Goal: Transaction & Acquisition: Download file/media

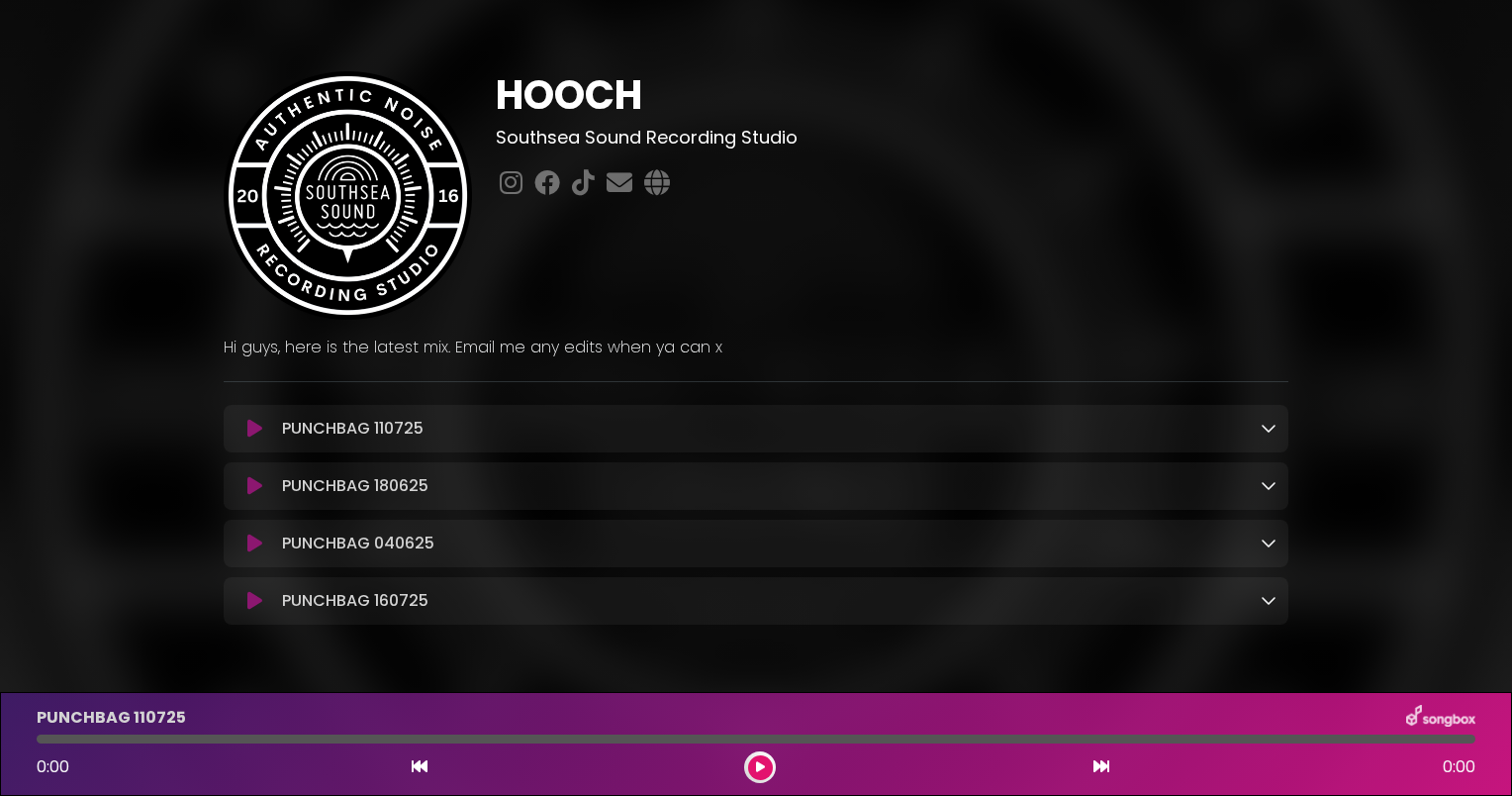
click at [1277, 607] on div "PUNCHBAG 160725 Loading Track..." at bounding box center [756, 601] width 1065 height 24
click at [1274, 601] on icon at bounding box center [1269, 600] width 16 height 16
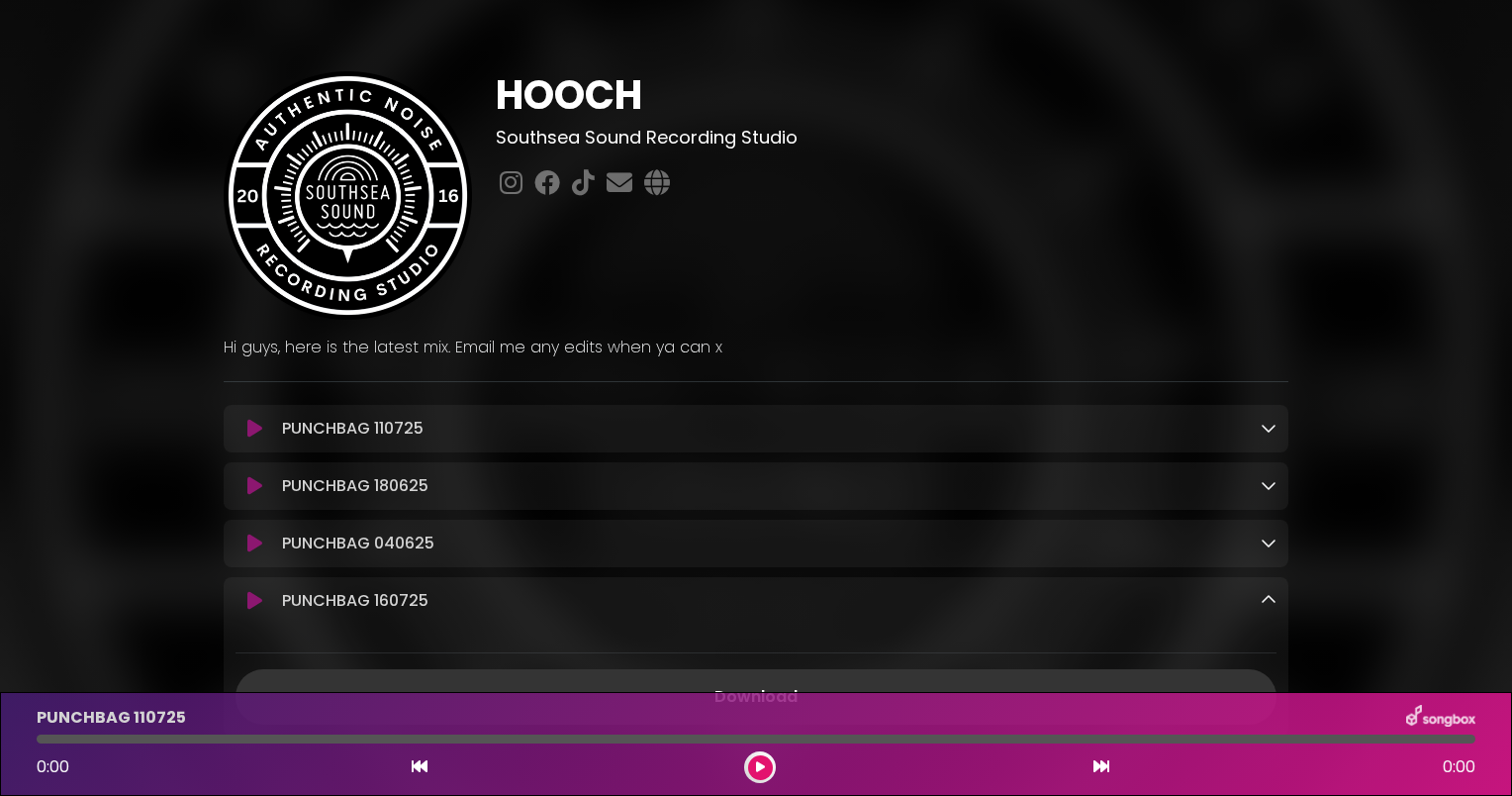
scroll to position [172, 0]
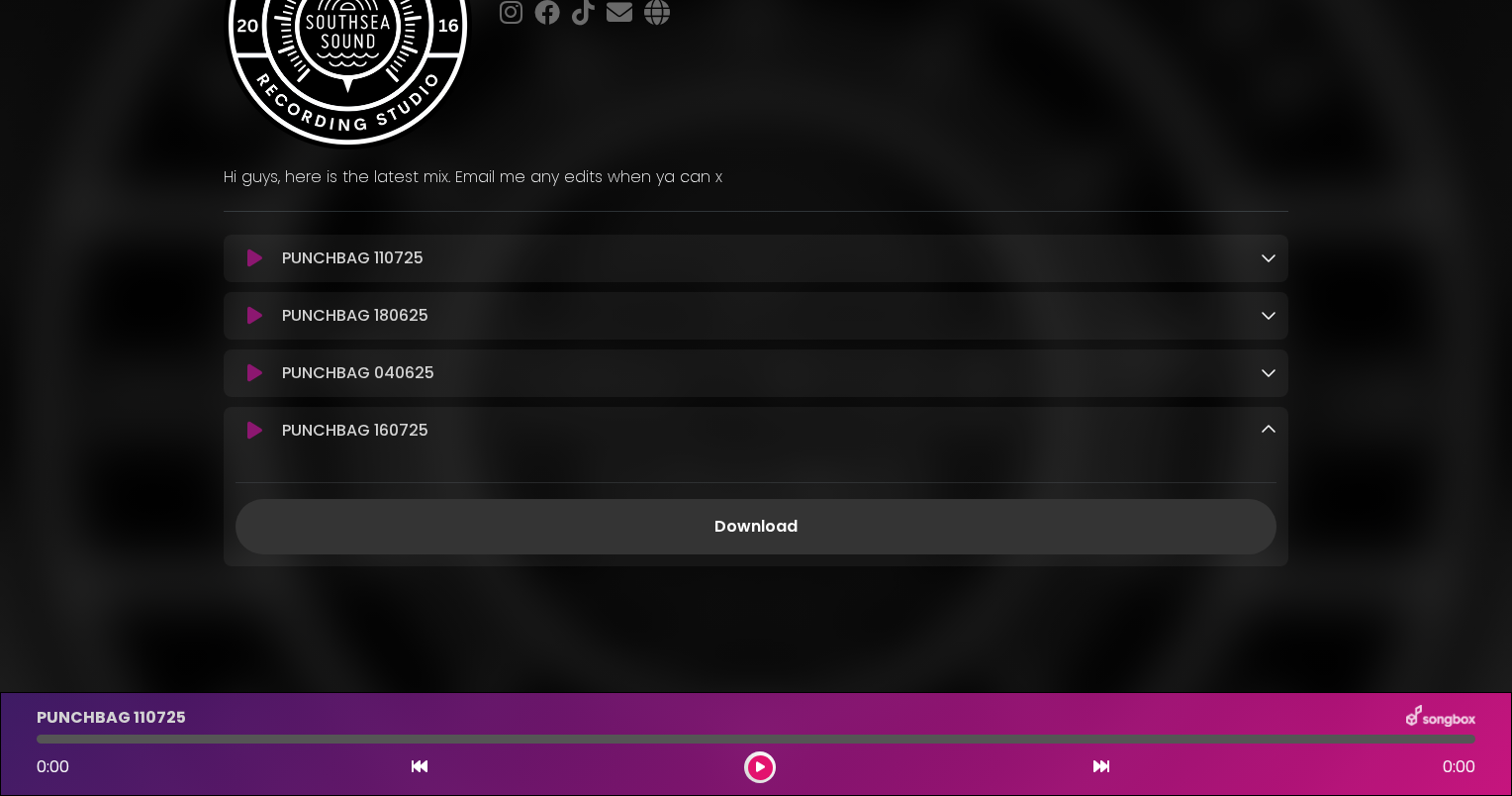
click at [1267, 371] on icon at bounding box center [1269, 373] width 16 height 16
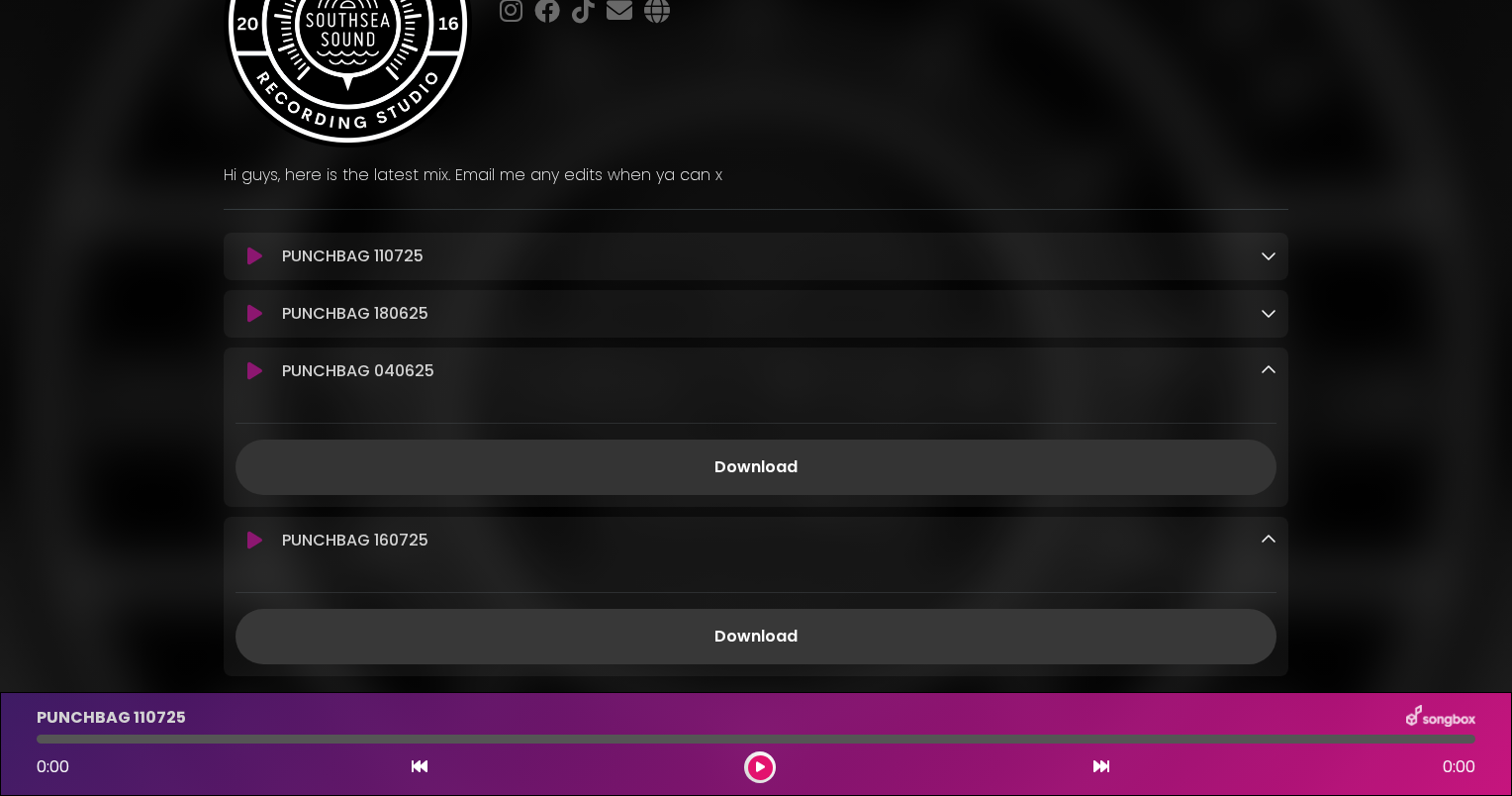
click at [762, 646] on link "Download" at bounding box center [756, 637] width 1041 height 56
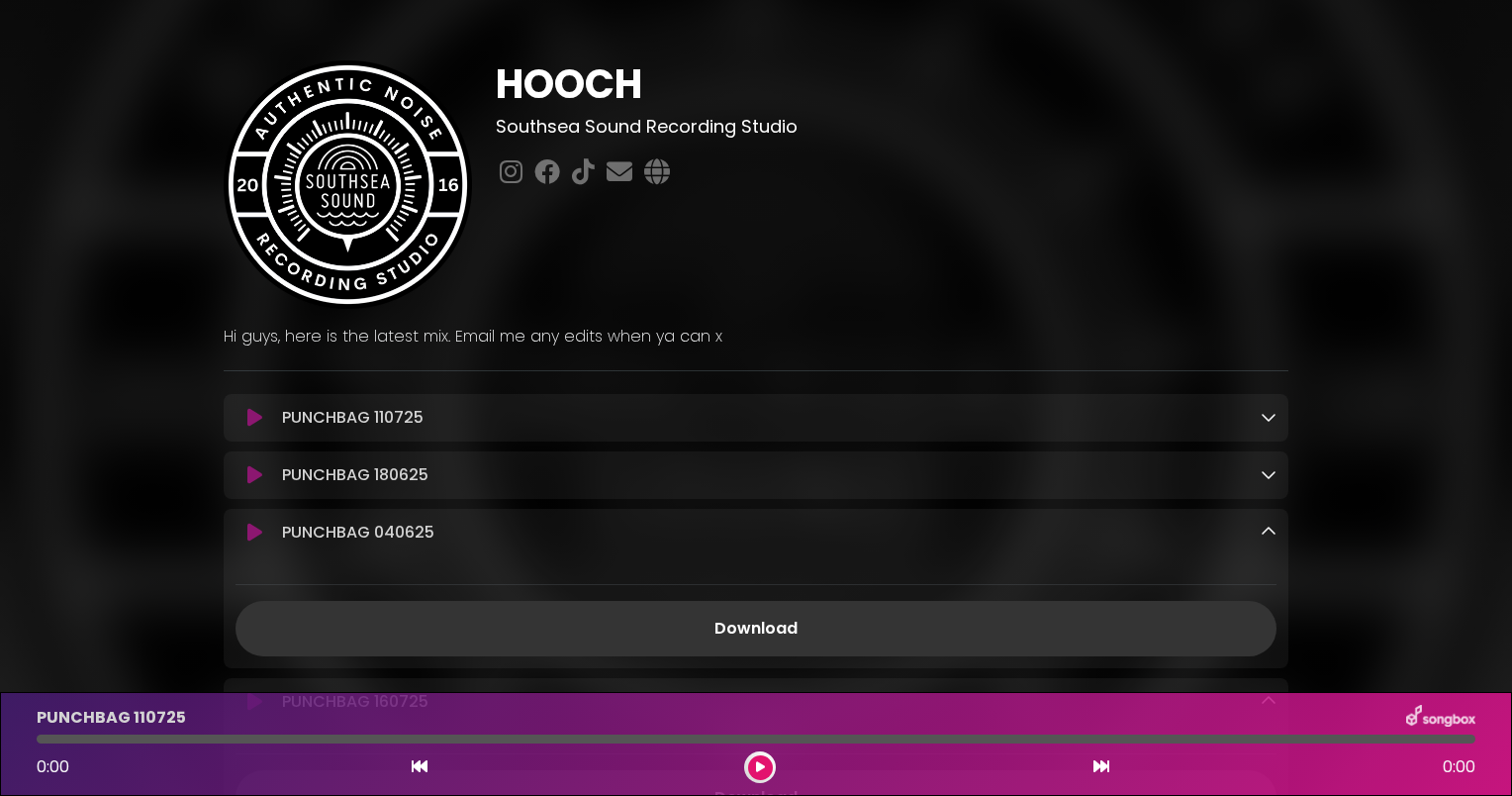
scroll to position [10, 0]
click at [1309, 206] on div "HOOCH Southsea Sound Recording Studio" at bounding box center [756, 443] width 1306 height 859
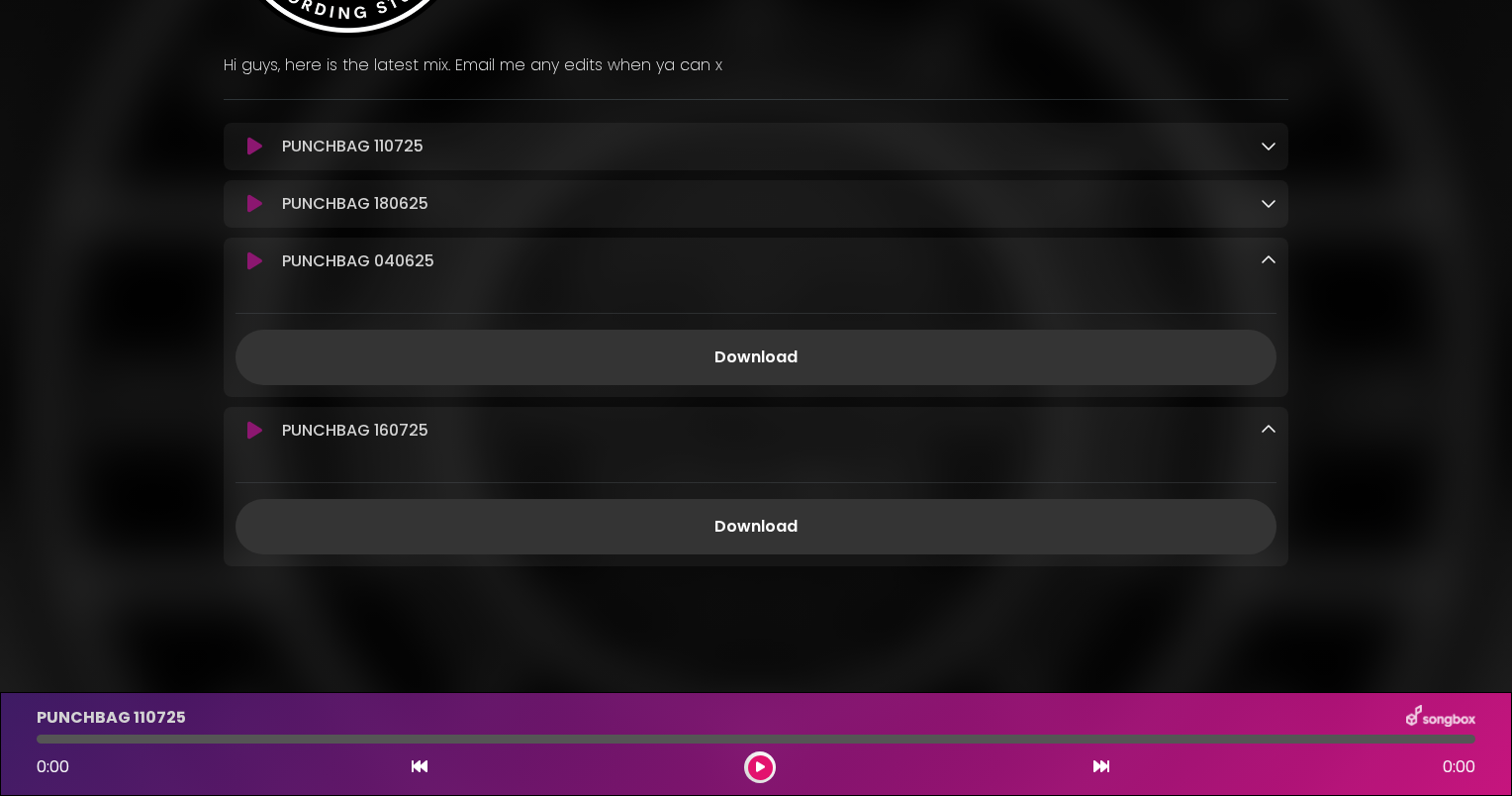
click at [1272, 205] on icon at bounding box center [1269, 203] width 16 height 16
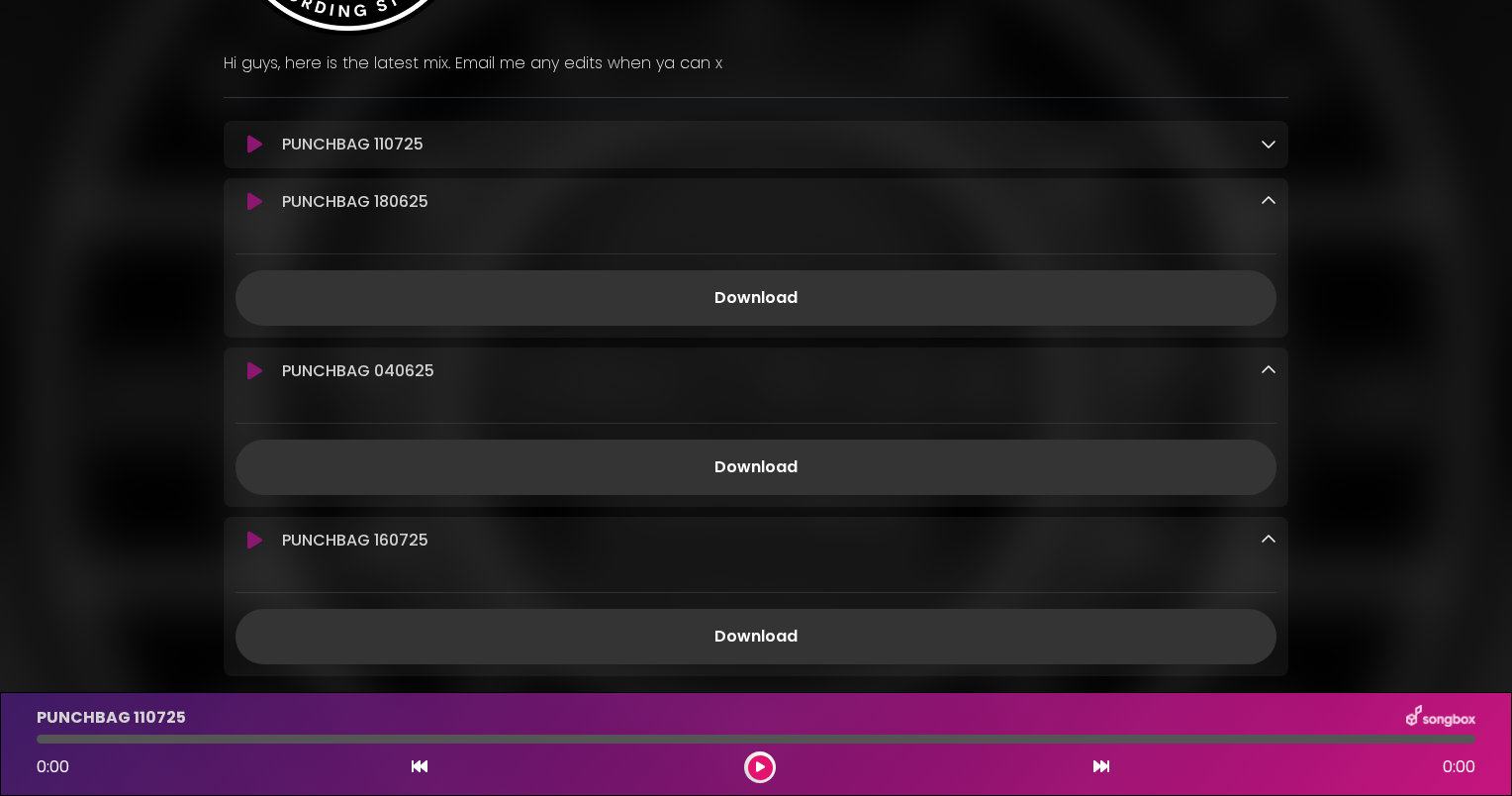
click at [1272, 205] on icon at bounding box center [1269, 201] width 16 height 16
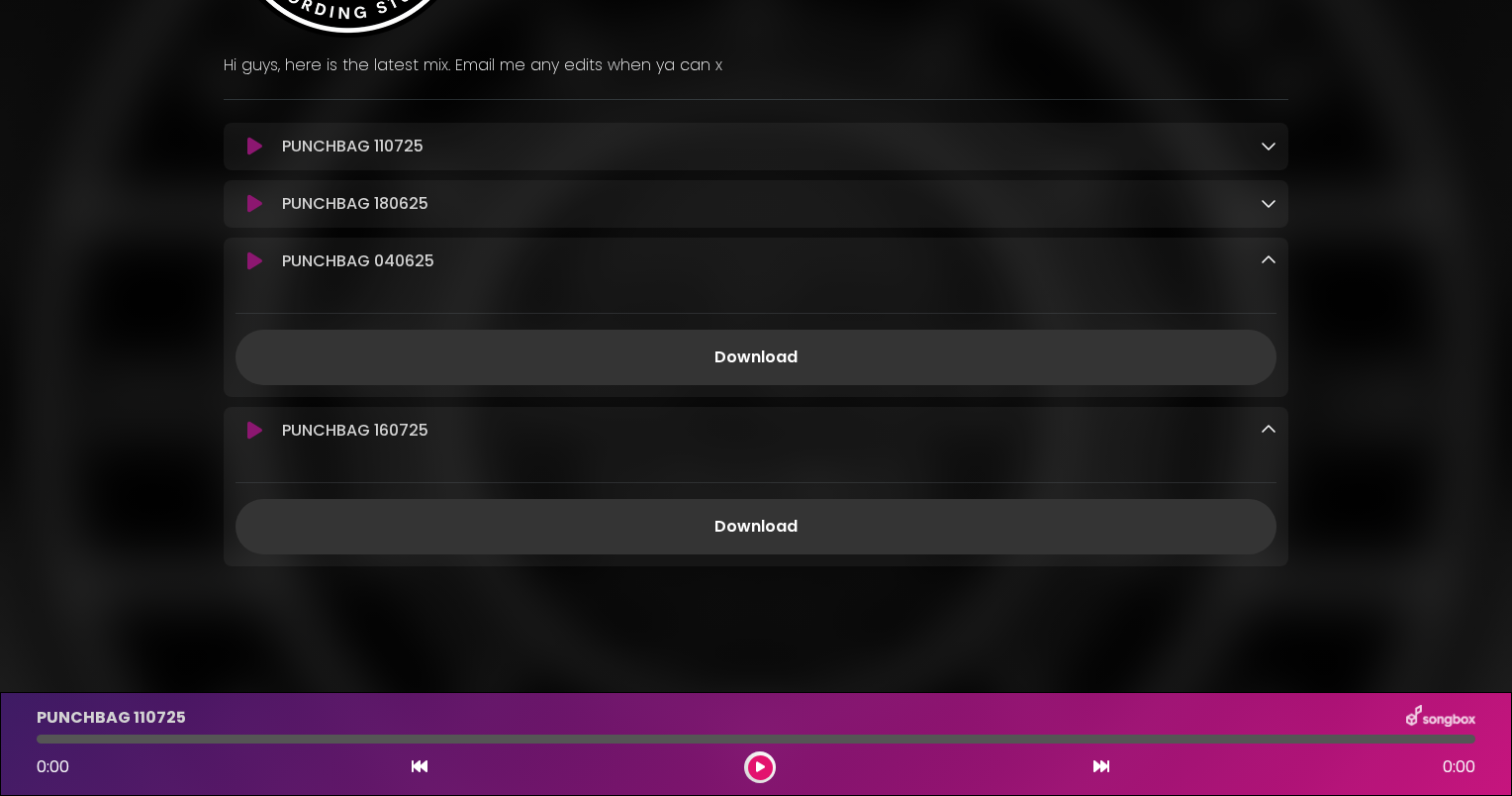
click at [1274, 146] on icon at bounding box center [1269, 145] width 16 height 16
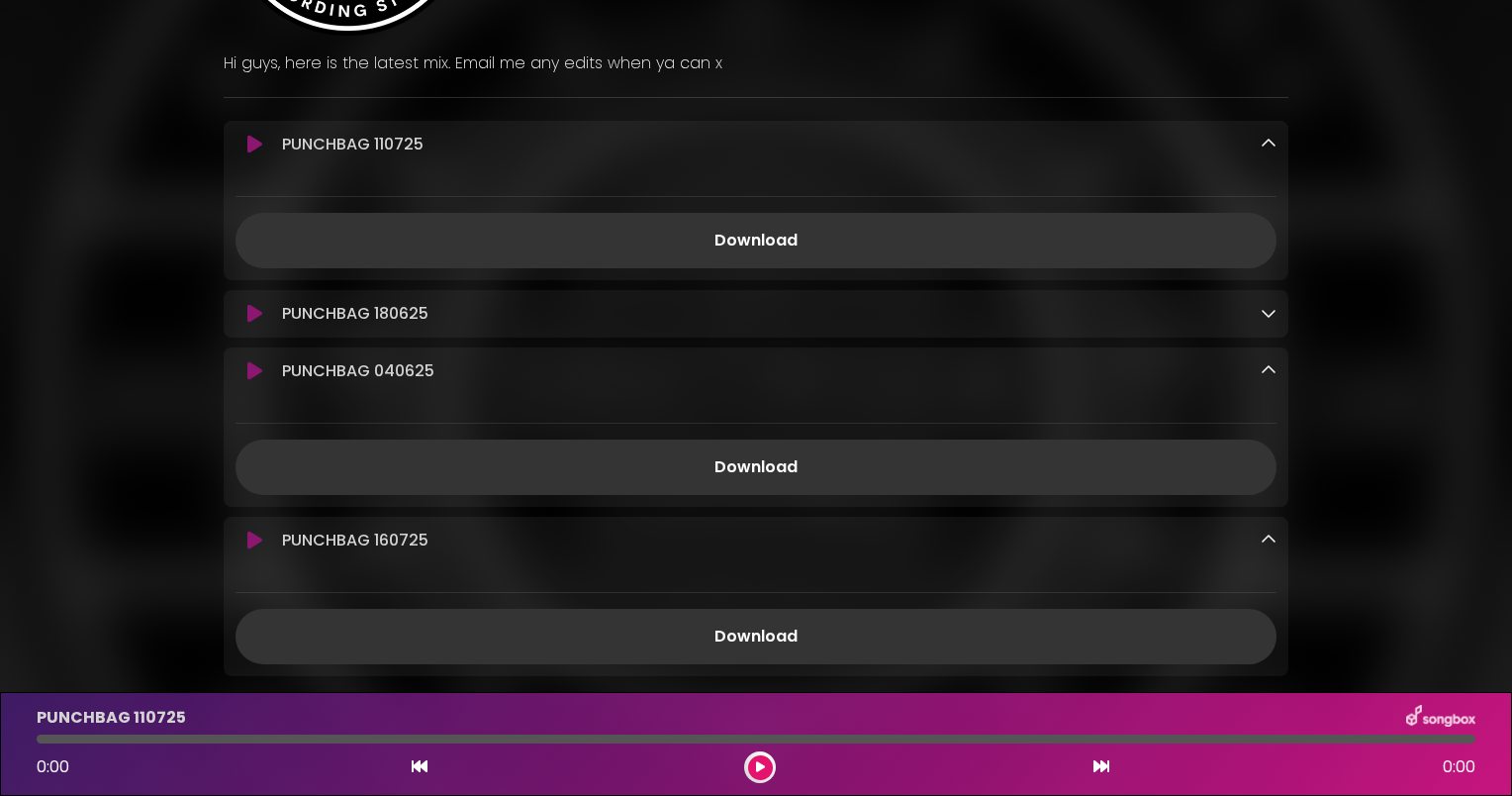
click at [1274, 146] on icon at bounding box center [1269, 143] width 16 height 16
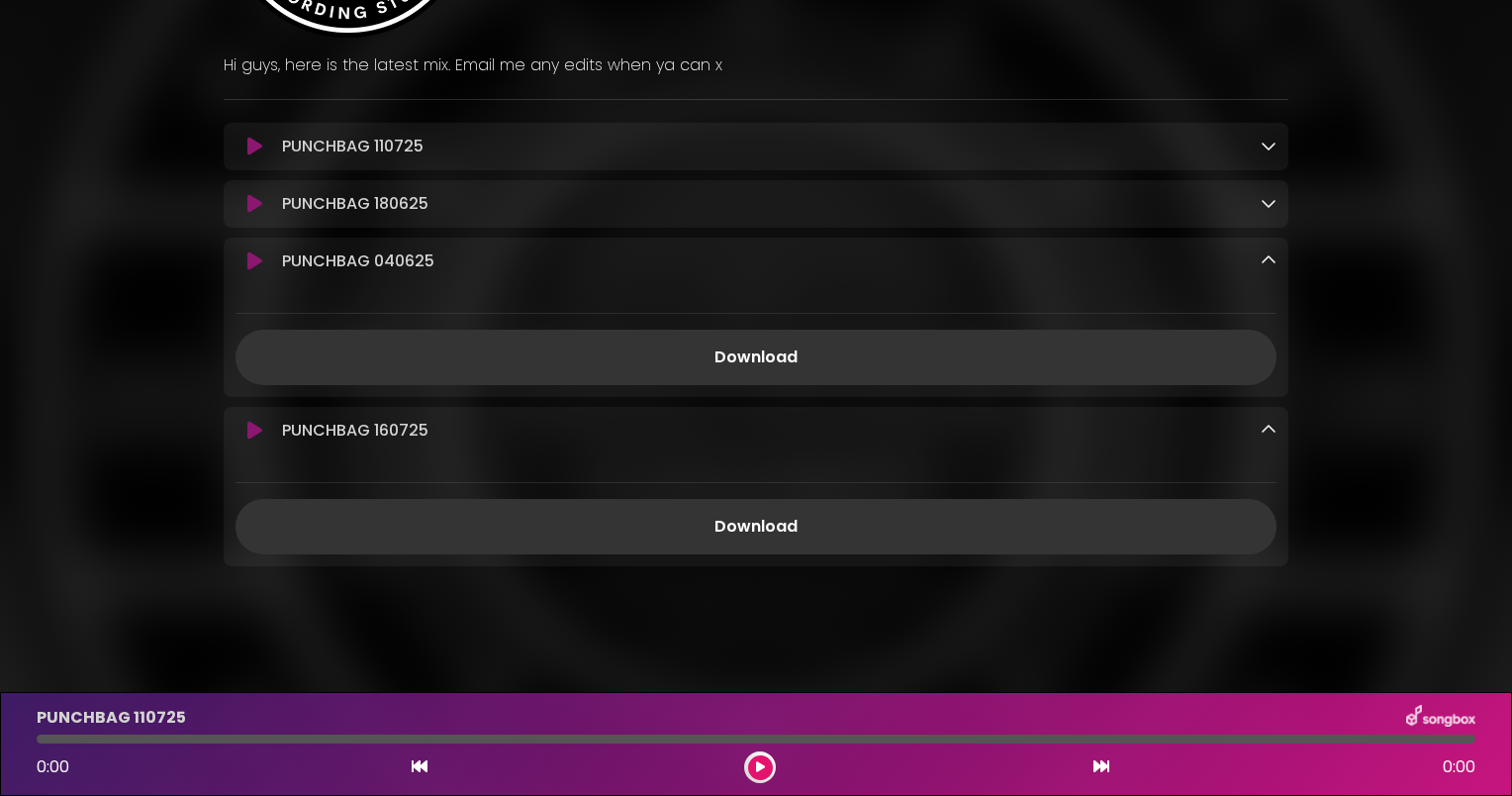
click at [1271, 265] on icon at bounding box center [1269, 260] width 16 height 16
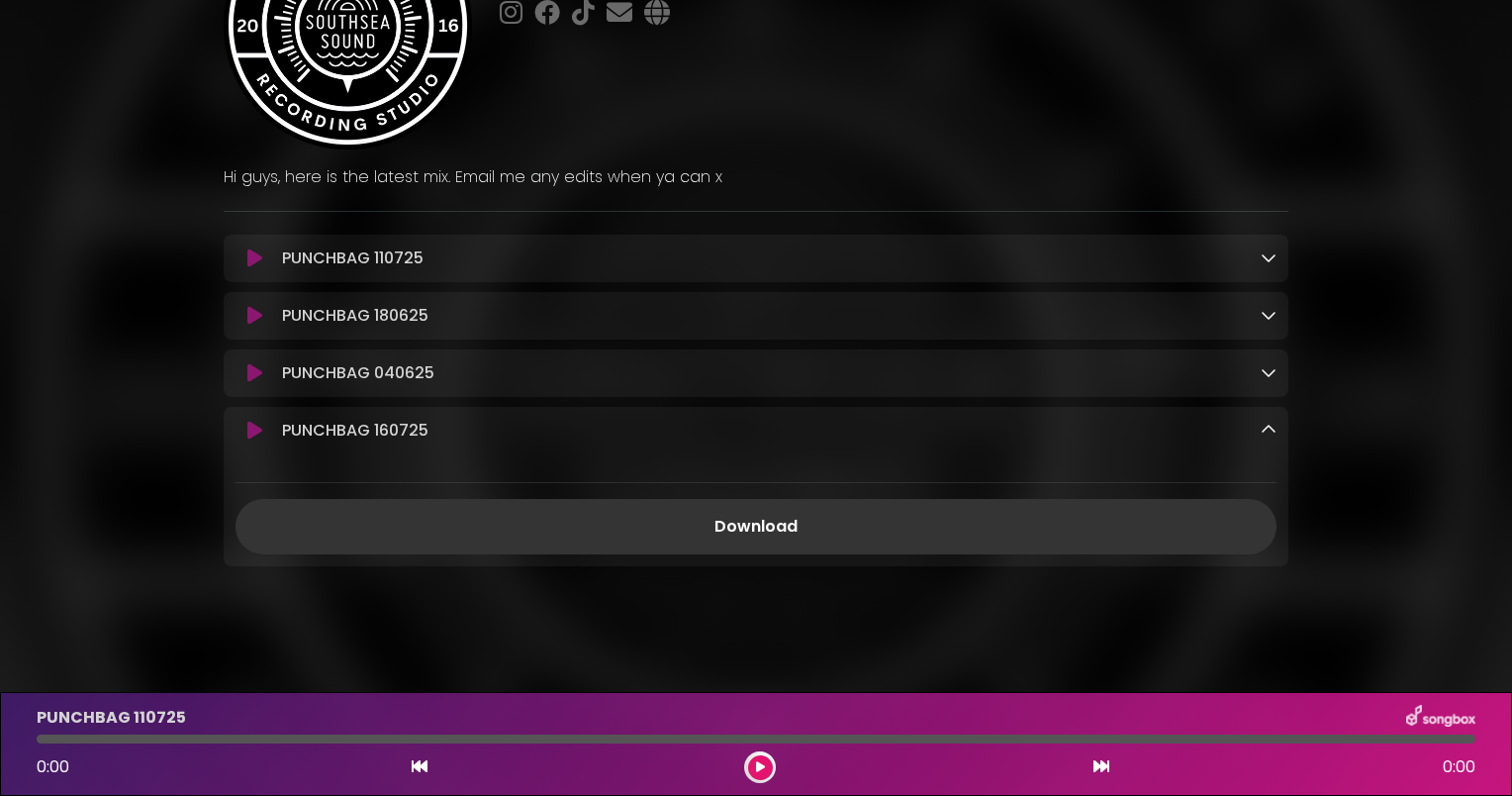
scroll to position [0, 0]
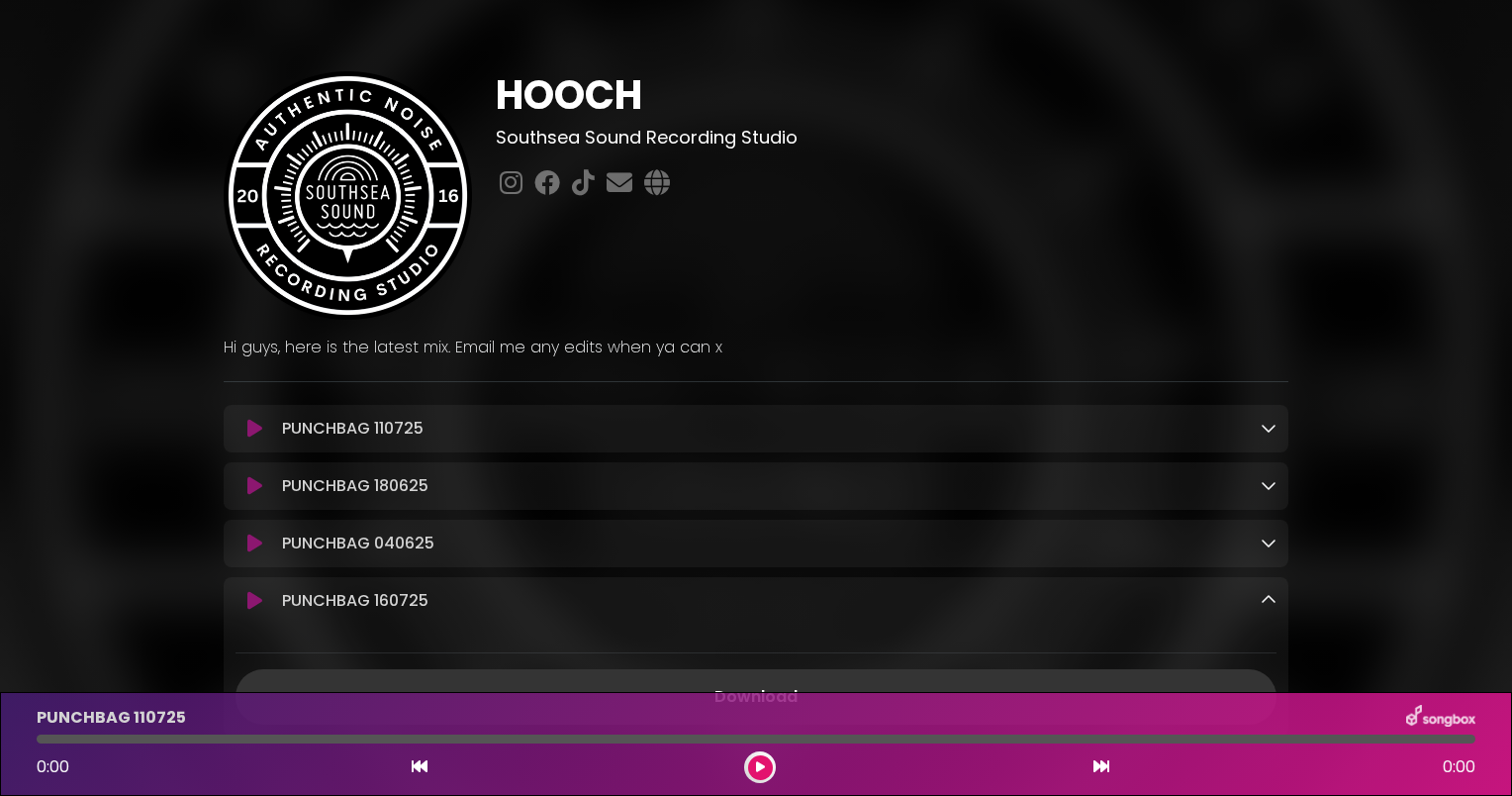
drag, startPoint x: 1471, startPoint y: 1, endPoint x: 950, endPoint y: 68, distance: 525.3
click at [950, 68] on div "HOOCH Southsea Sound Recording Studio ×" at bounding box center [756, 397] width 1065 height 699
